Goal: Task Accomplishment & Management: Manage account settings

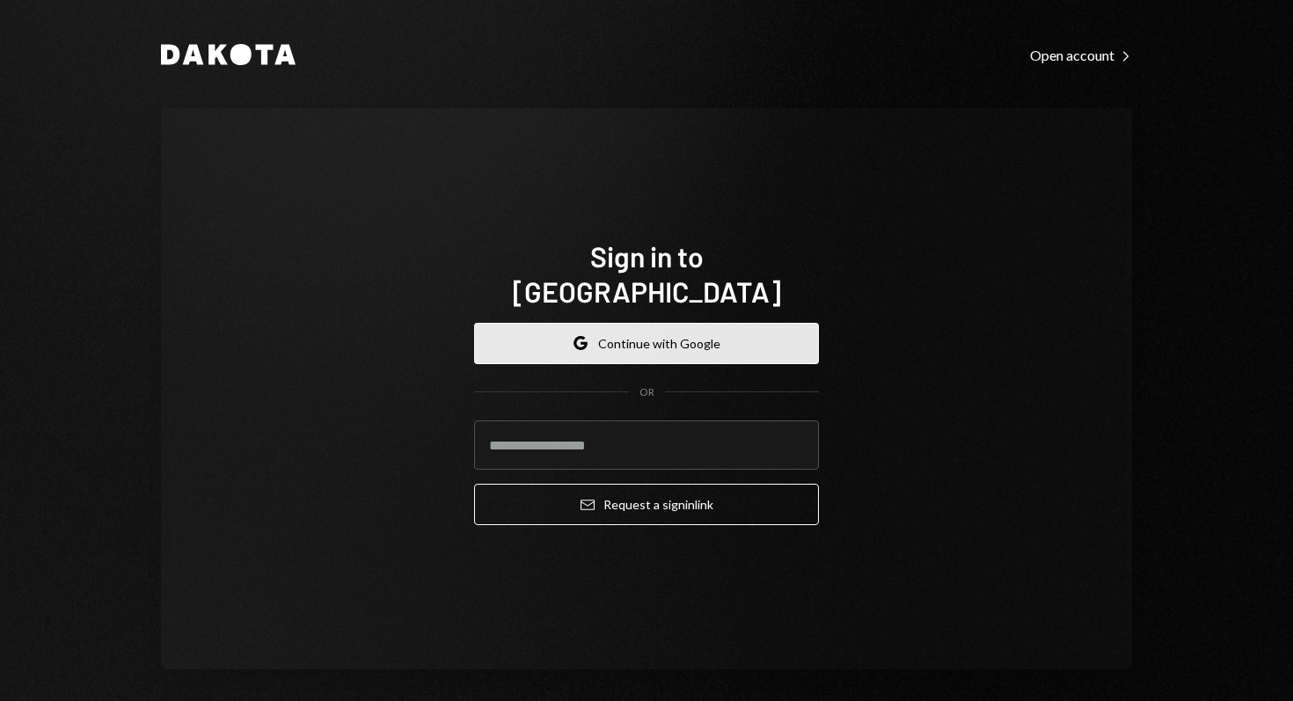
click at [671, 326] on button "Google Continue with Google" at bounding box center [646, 343] width 345 height 41
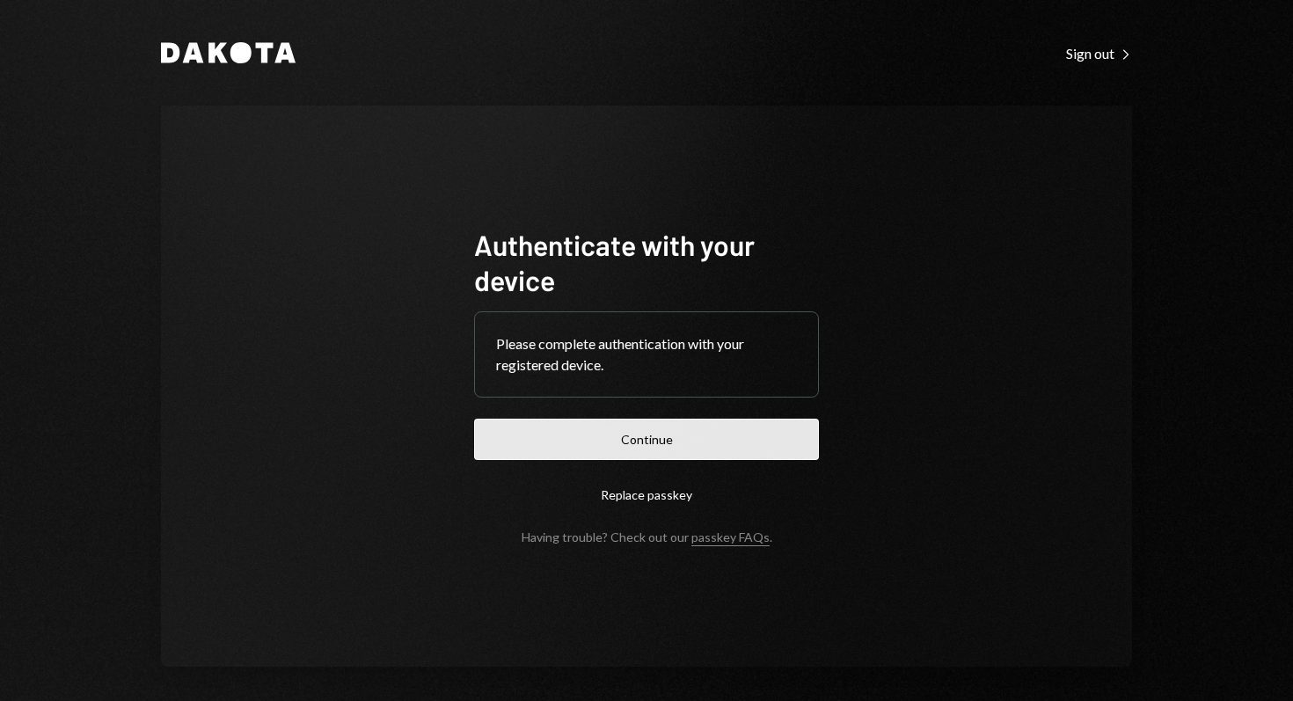
click at [713, 447] on button "Continue" at bounding box center [646, 439] width 345 height 41
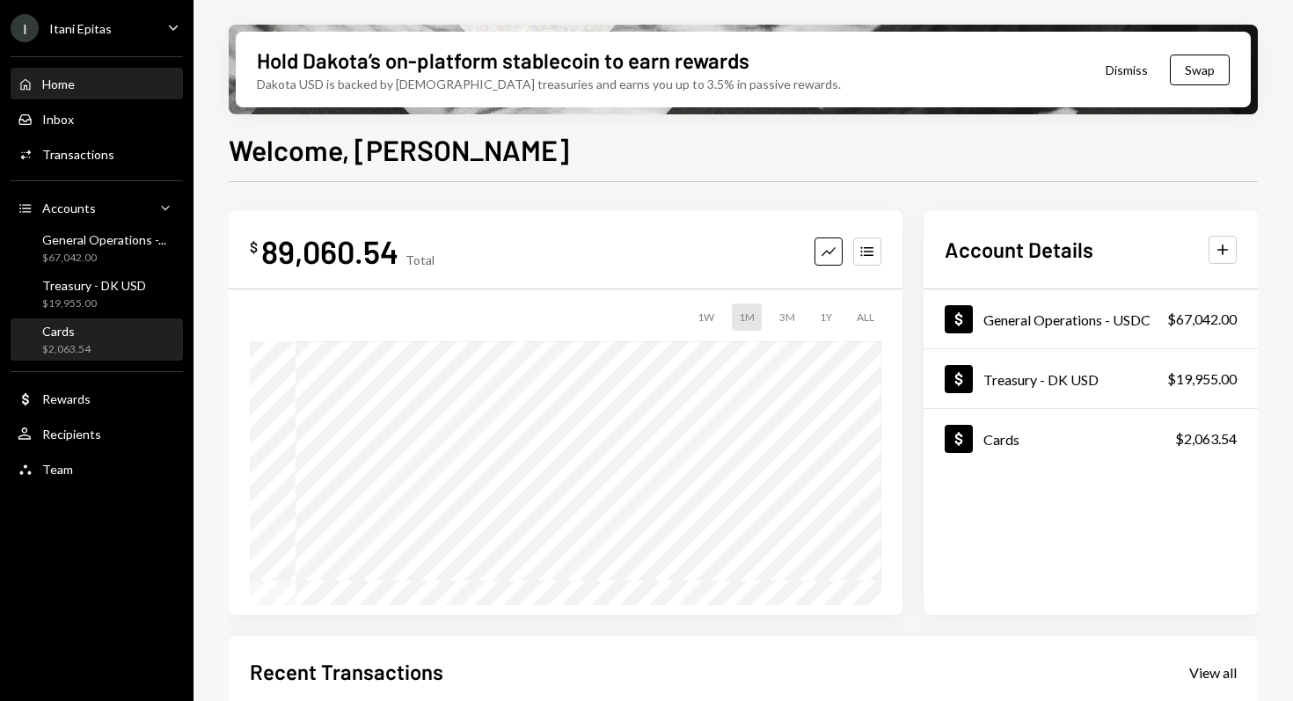
click at [81, 343] on div "$2,063.54" at bounding box center [66, 349] width 48 height 15
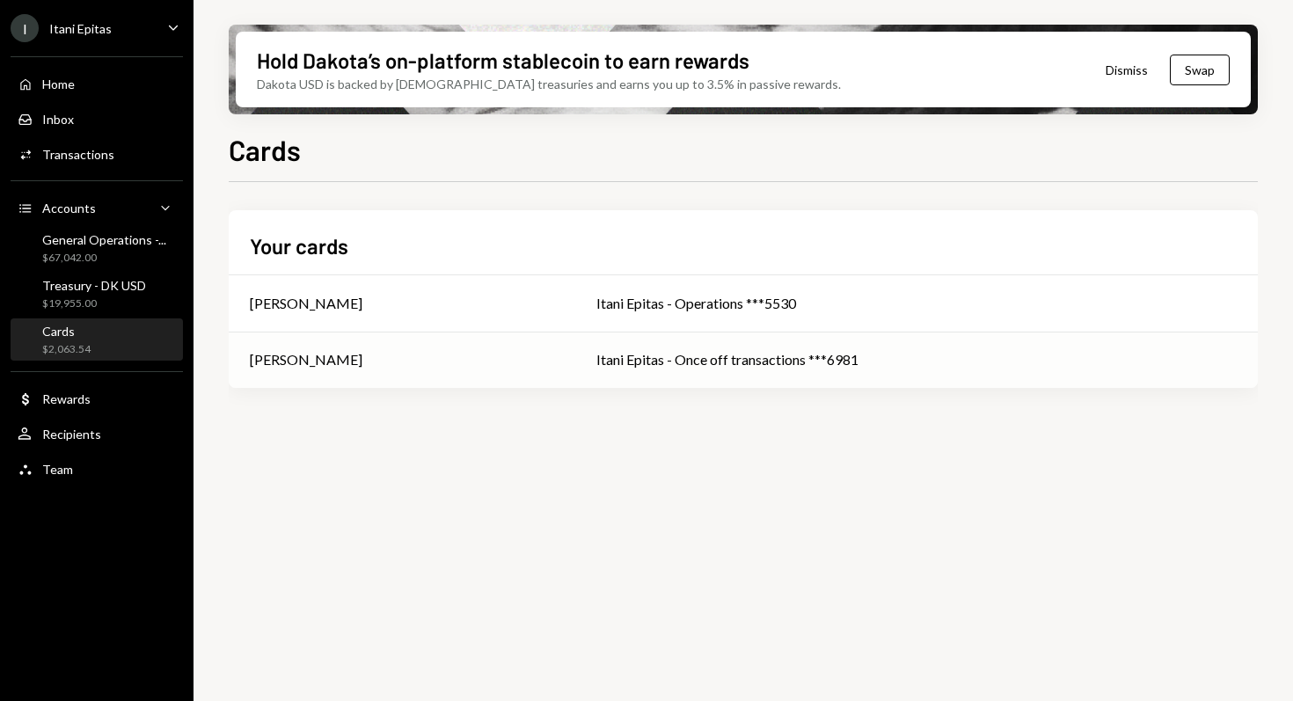
click at [409, 356] on div "[PERSON_NAME]" at bounding box center [402, 359] width 304 height 21
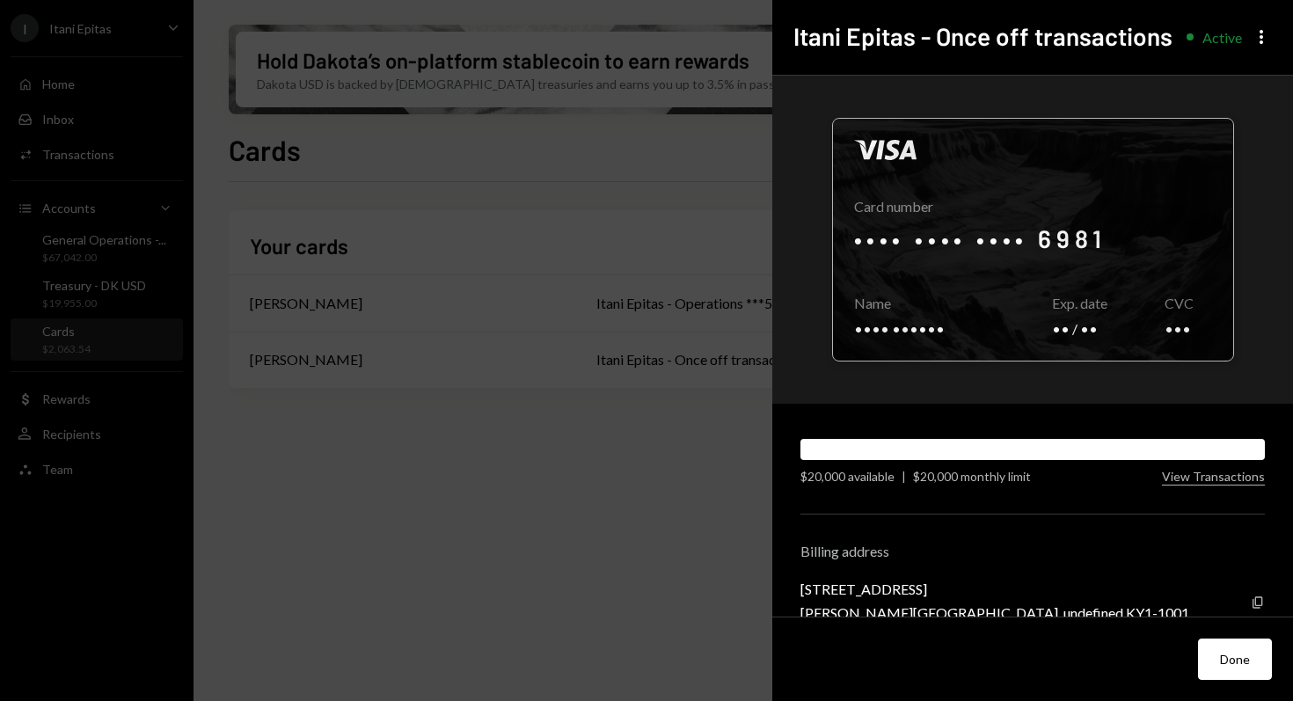
click at [1007, 237] on div at bounding box center [1033, 240] width 400 height 242
